Goal: Navigation & Orientation: Find specific page/section

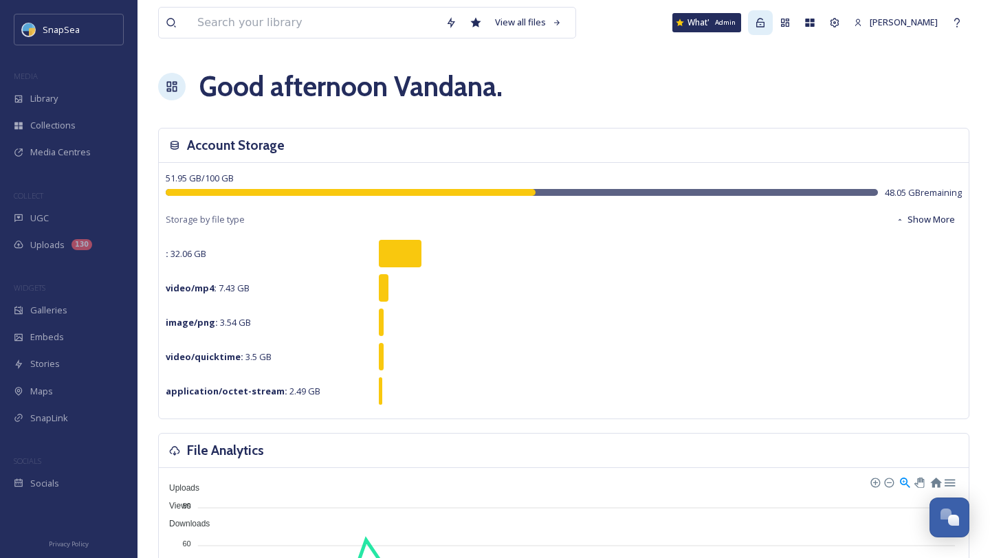
click at [756, 28] on div "Admin" at bounding box center [760, 22] width 25 height 25
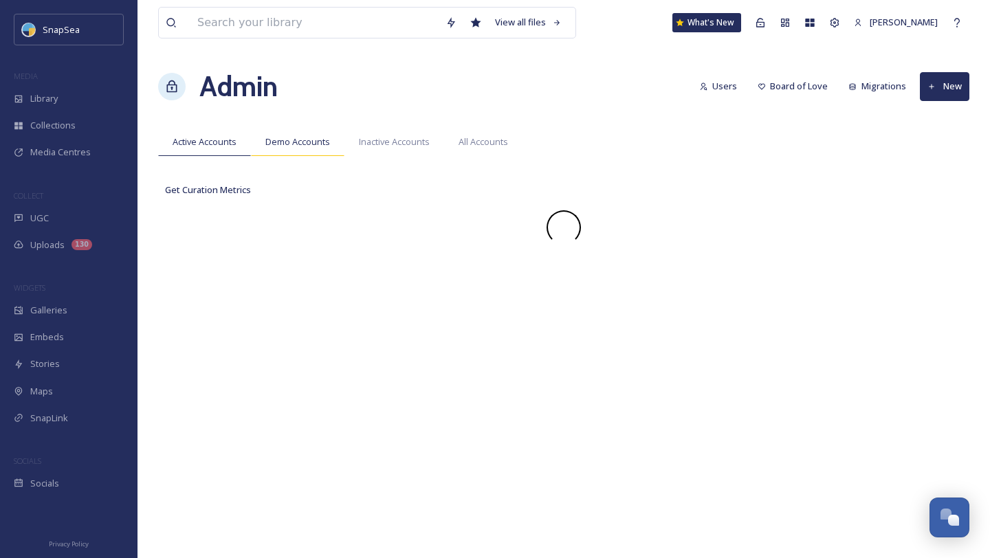
click at [333, 144] on div "Demo Accounts" at bounding box center [298, 142] width 94 height 28
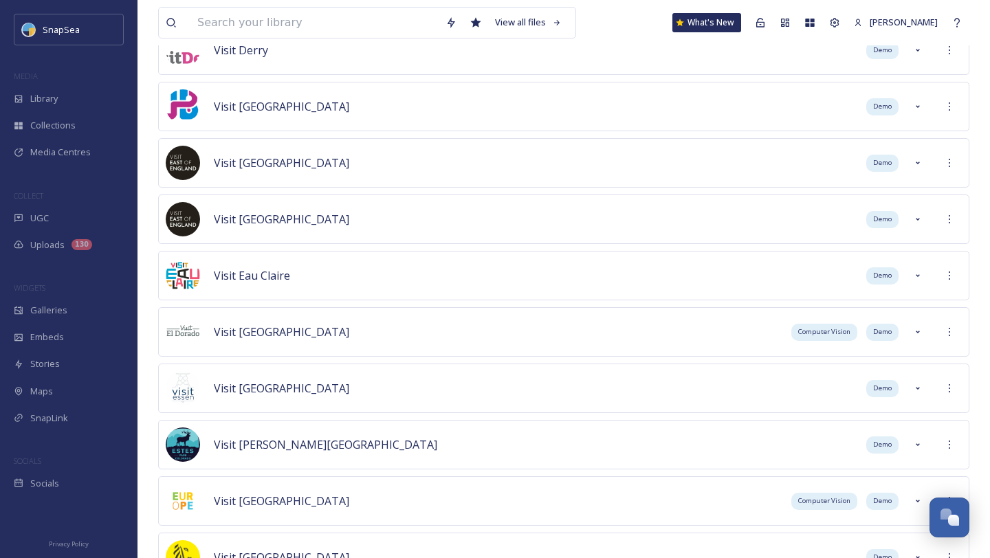
scroll to position [12703, 0]
click at [413, 113] on div "Visit [GEOGRAPHIC_DATA] Demo" at bounding box center [563, 106] width 811 height 50
click at [954, 109] on icon at bounding box center [949, 105] width 11 height 11
click at [884, 103] on span "Demo" at bounding box center [882, 106] width 19 height 10
click at [928, 104] on div at bounding box center [918, 106] width 25 height 25
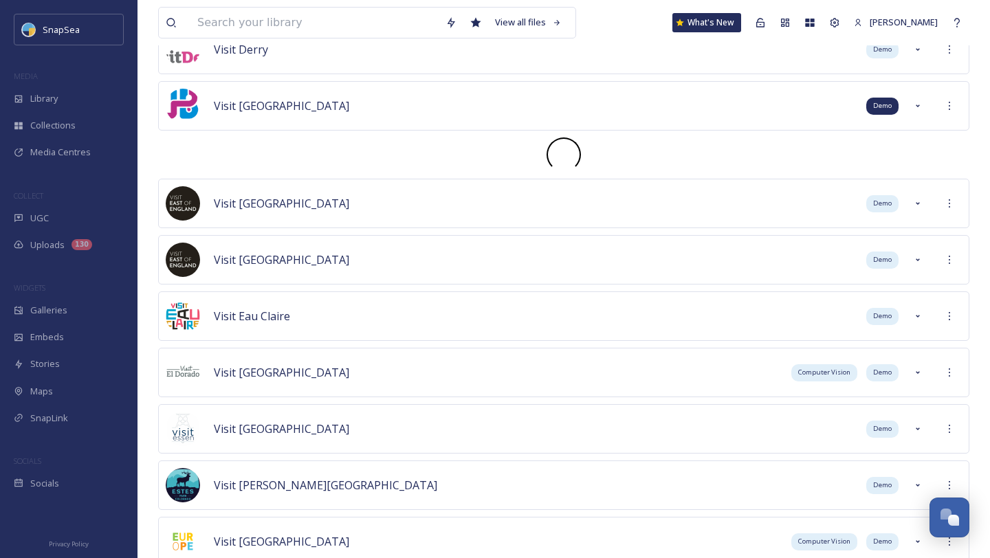
click at [886, 108] on span "Demo" at bounding box center [882, 106] width 19 height 10
click at [949, 107] on icon at bounding box center [949, 105] width 11 height 11
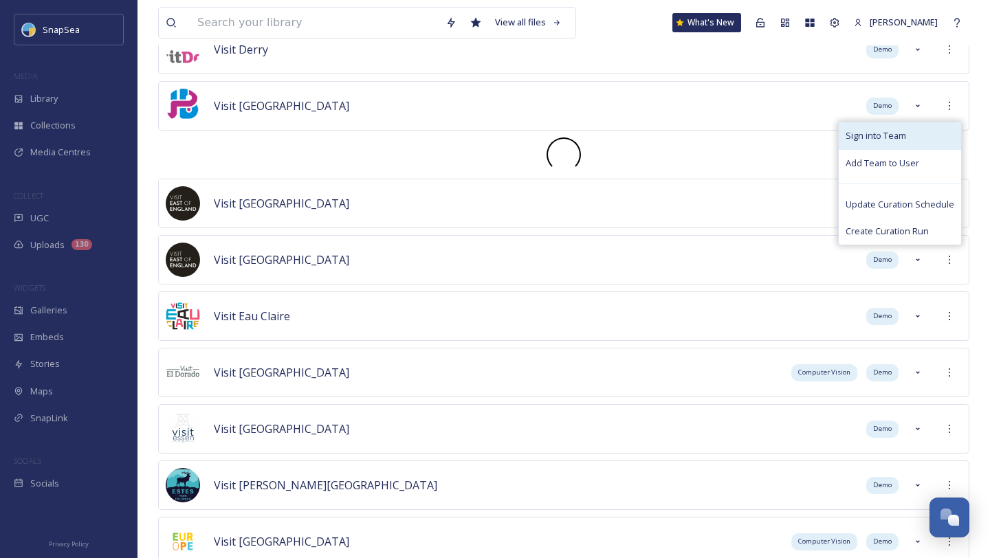
click at [913, 137] on div "Sign into Team" at bounding box center [900, 135] width 122 height 27
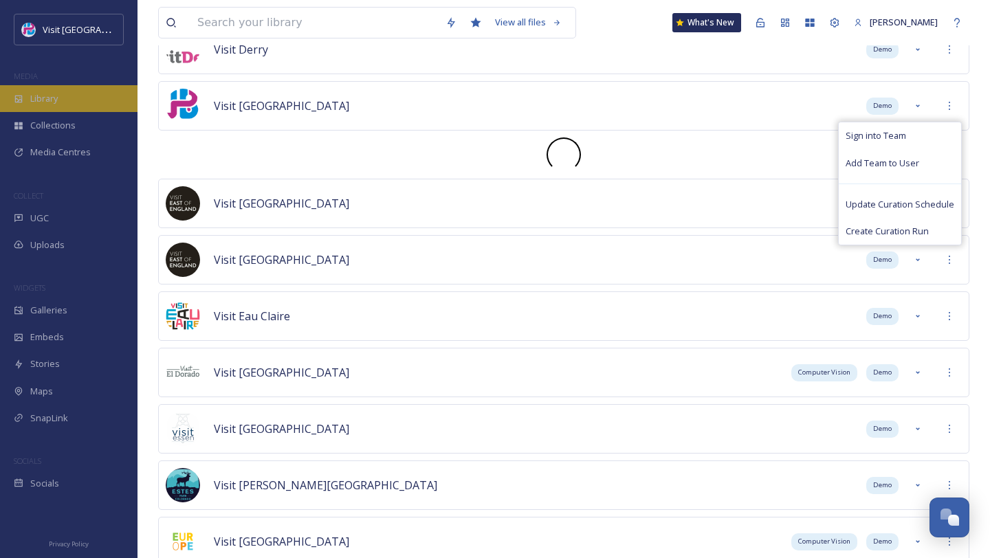
click at [90, 97] on div "Library" at bounding box center [69, 98] width 138 height 27
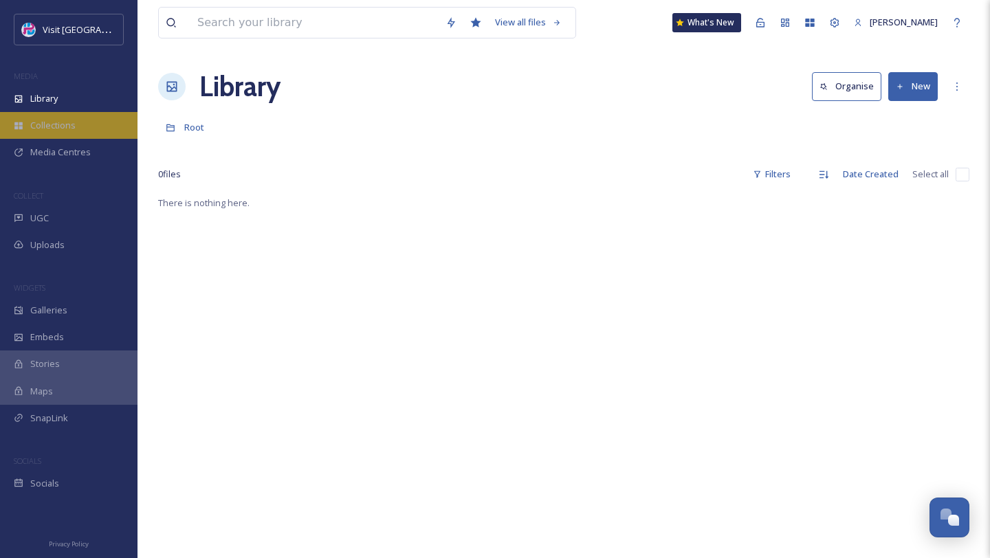
click at [71, 136] on div "Collections" at bounding box center [69, 125] width 138 height 27
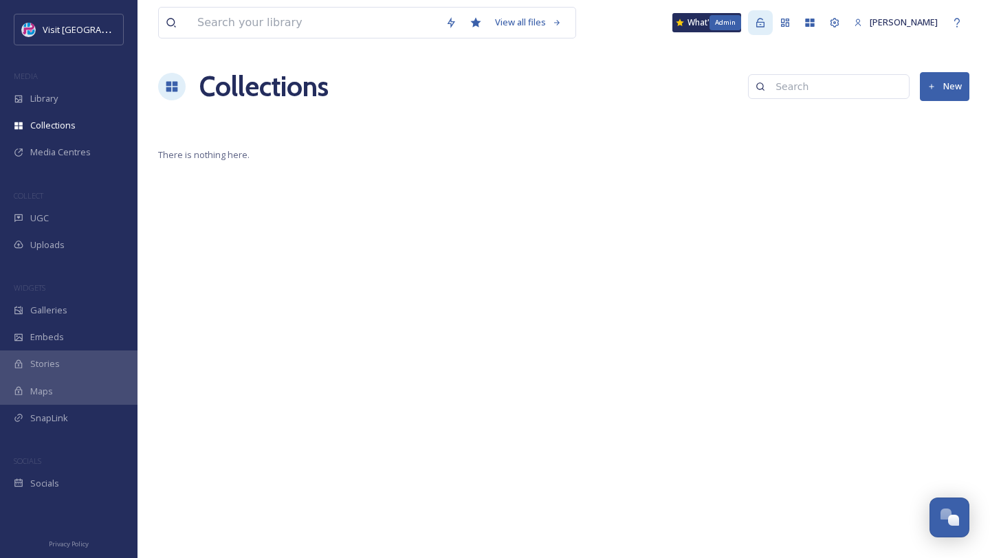
click at [755, 24] on icon at bounding box center [760, 22] width 11 height 11
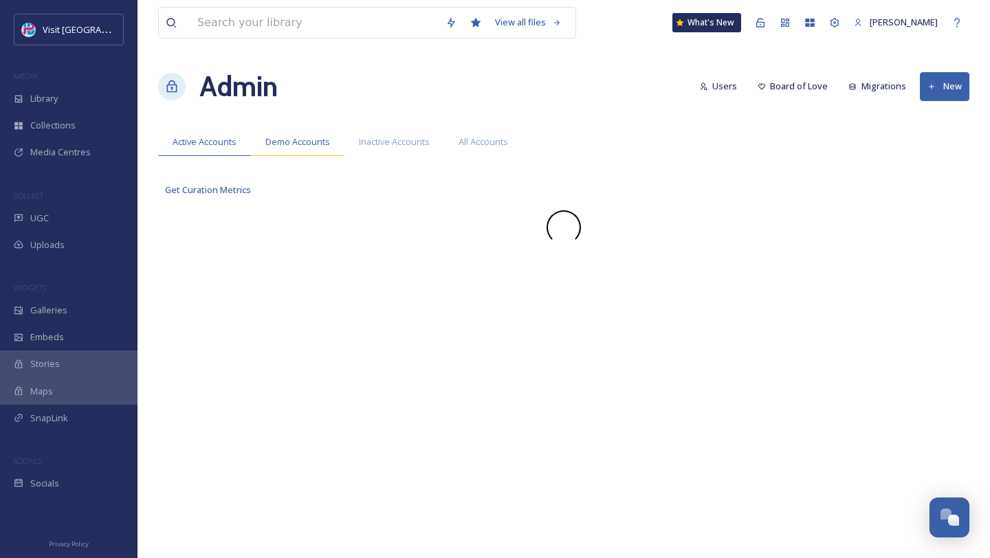
click at [330, 148] on div "Demo Accounts" at bounding box center [298, 142] width 94 height 28
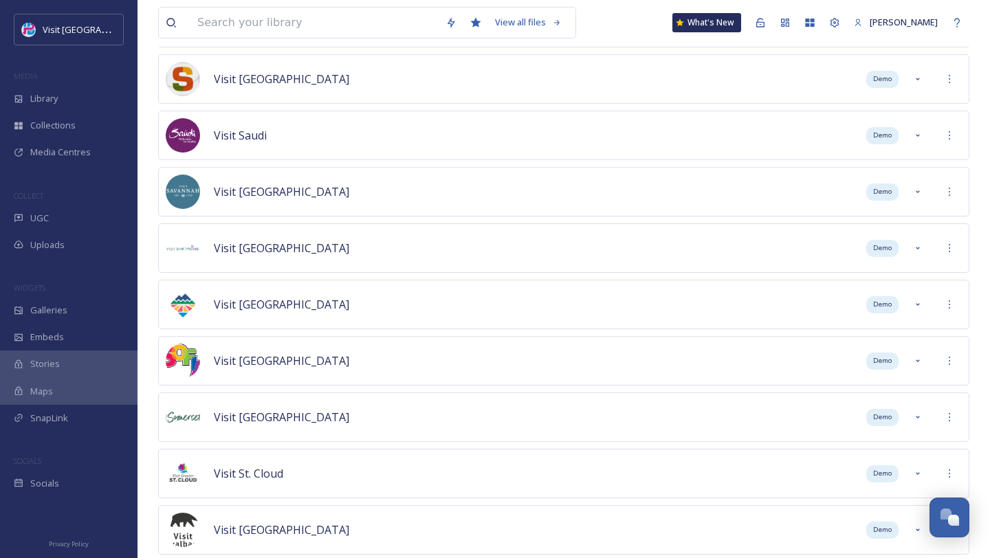
scroll to position [15177, 0]
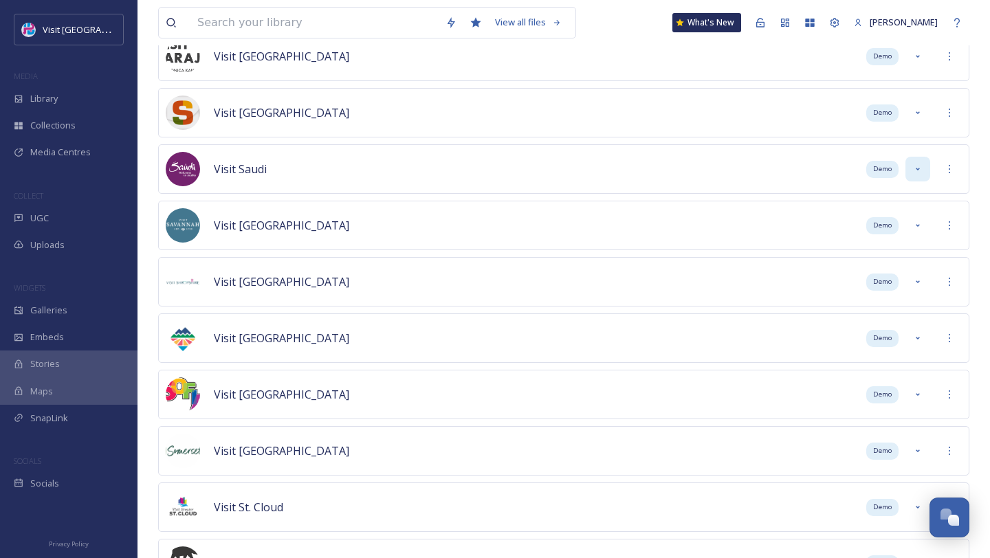
click at [919, 168] on icon at bounding box center [918, 169] width 4 height 3
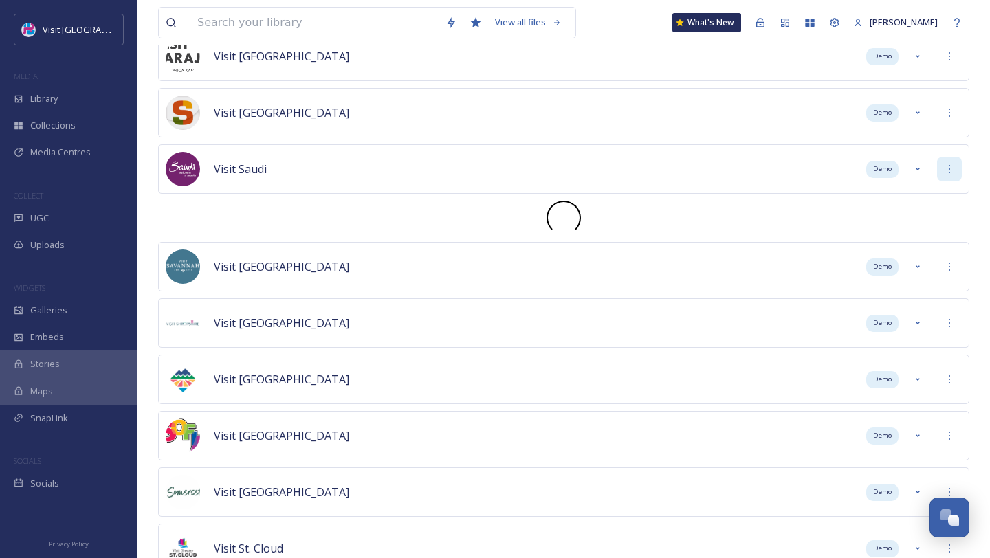
click at [945, 171] on icon at bounding box center [949, 169] width 11 height 11
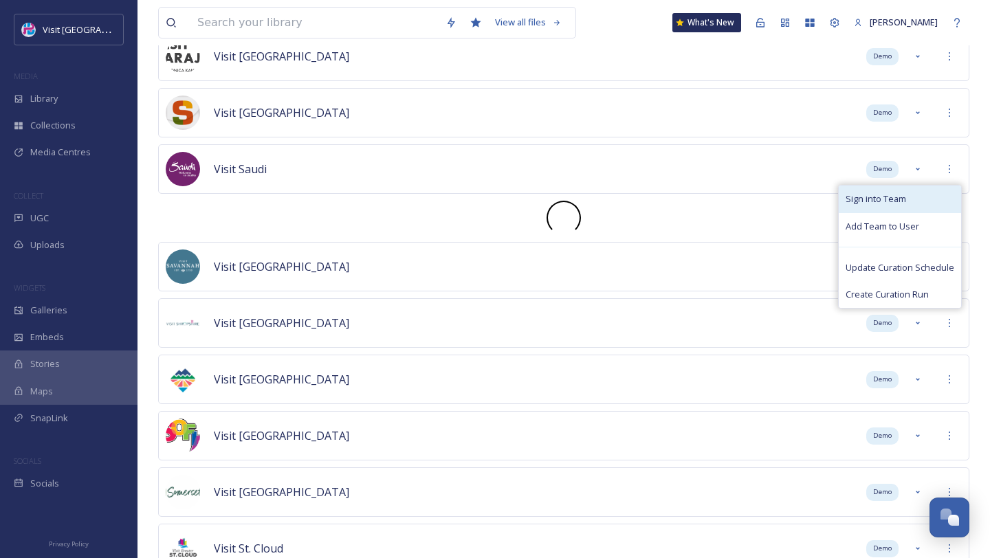
click at [921, 197] on div "Sign into Team" at bounding box center [900, 199] width 122 height 27
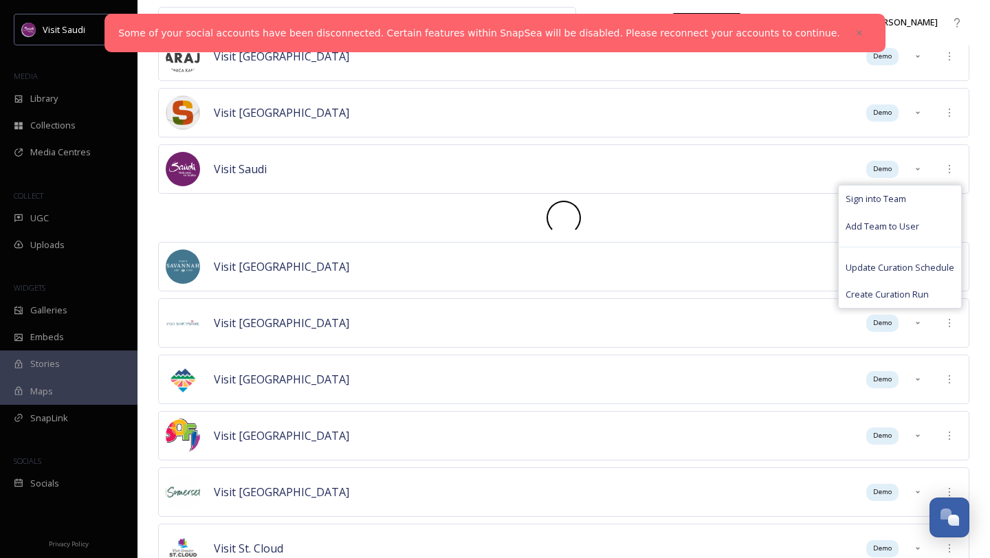
click at [796, 37] on link "Some of your social accounts have been disconnected. Certain features within Sn…" at bounding box center [479, 33] width 722 height 14
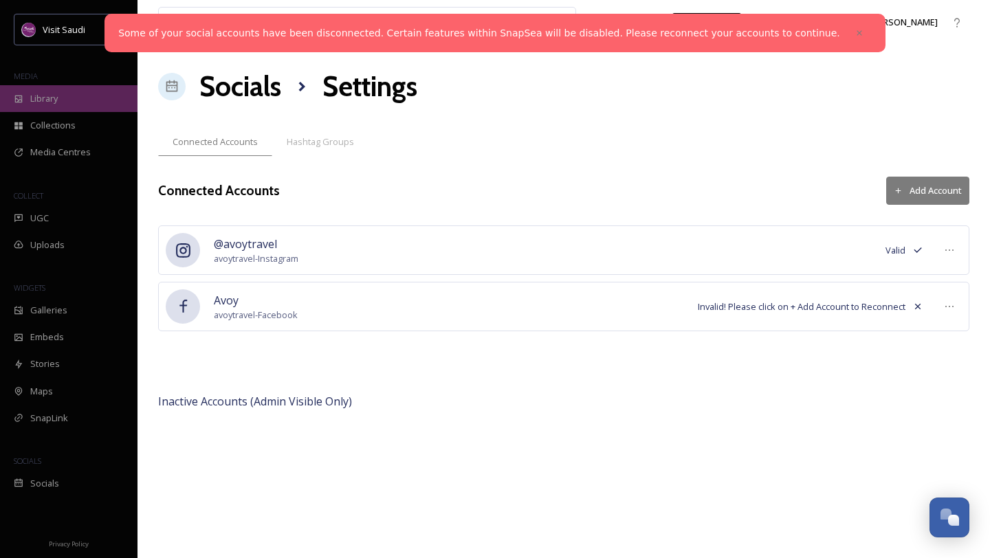
click at [52, 102] on span "Library" at bounding box center [44, 98] width 28 height 13
